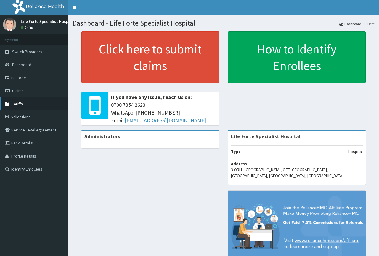
click at [20, 104] on span "Tariffs" at bounding box center [17, 103] width 11 height 5
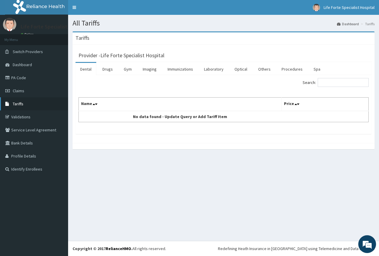
click at [20, 104] on span "Tariffs" at bounding box center [18, 103] width 11 height 5
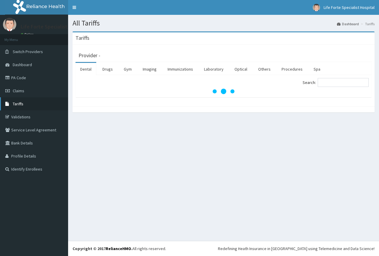
click at [23, 105] on span "Tariffs" at bounding box center [18, 103] width 11 height 5
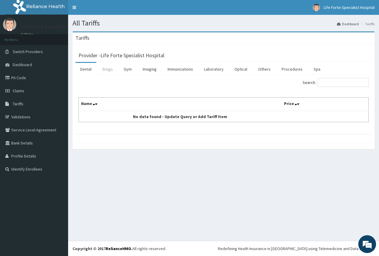
click at [110, 70] on link "Drugs" at bounding box center [108, 69] width 20 height 12
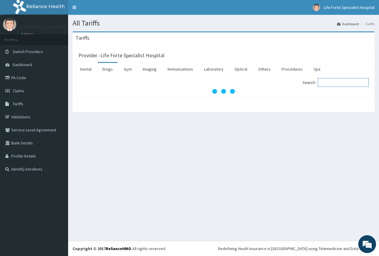
click at [337, 83] on input "Search:" at bounding box center [343, 82] width 51 height 9
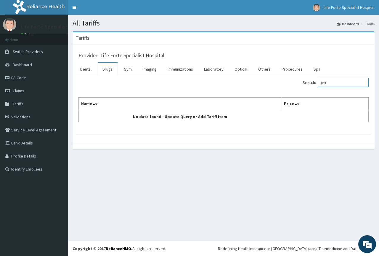
click at [332, 82] on input "jest" at bounding box center [343, 82] width 51 height 9
click at [331, 83] on input "jest" at bounding box center [343, 82] width 51 height 9
click at [338, 82] on input "jest" at bounding box center [343, 82] width 51 height 9
type input "j"
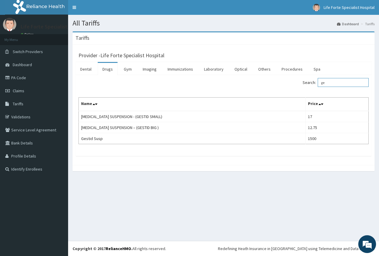
type input "g"
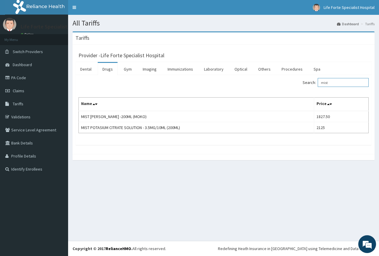
type input "mist"
